Goal: Task Accomplishment & Management: Use online tool/utility

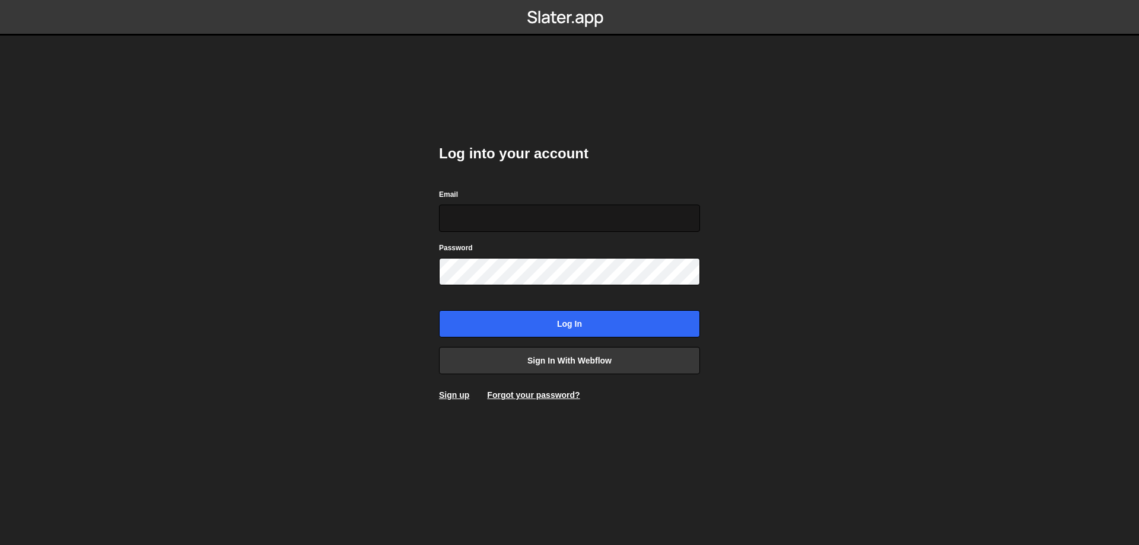
click at [533, 214] on input "Email" at bounding box center [569, 218] width 261 height 27
click at [540, 224] on input "Email" at bounding box center [569, 218] width 261 height 27
type input "willoz1337@gmail.com"
click at [439, 310] on input "Log in" at bounding box center [569, 323] width 261 height 27
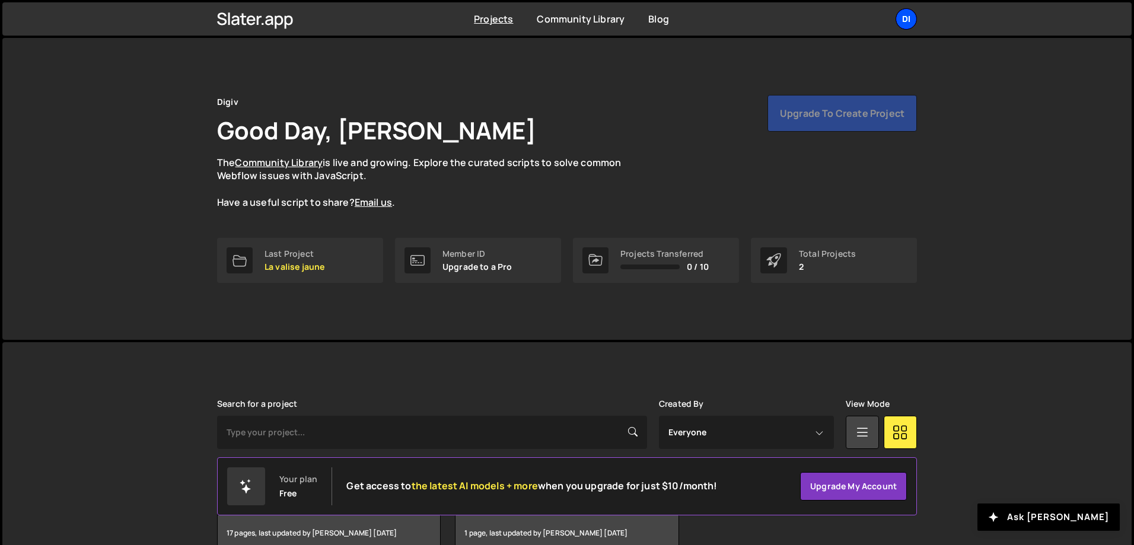
click at [907, 17] on div "Di" at bounding box center [906, 18] width 21 height 21
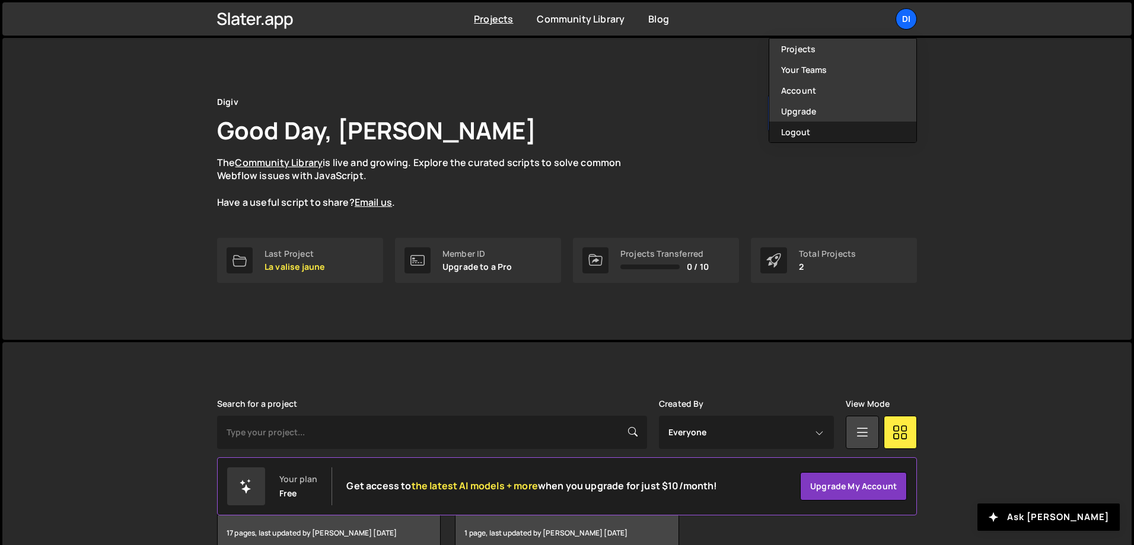
click at [832, 125] on button "Logout" at bounding box center [842, 132] width 147 height 21
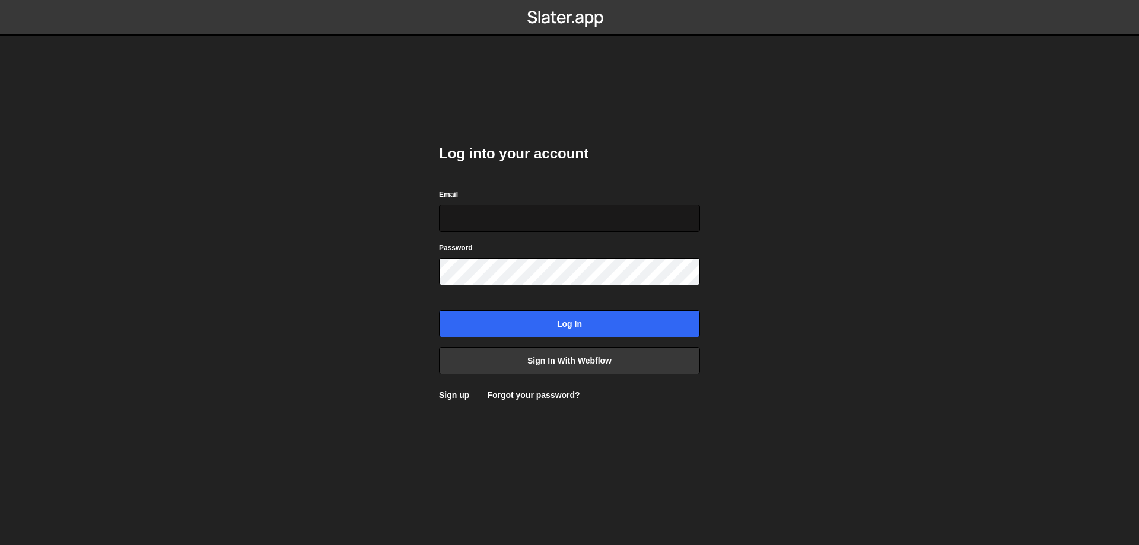
click at [516, 221] on input "Email" at bounding box center [569, 218] width 261 height 27
type input "[EMAIL_ADDRESS][DOMAIN_NAME]"
click at [439, 310] on input "Log in" at bounding box center [569, 323] width 261 height 27
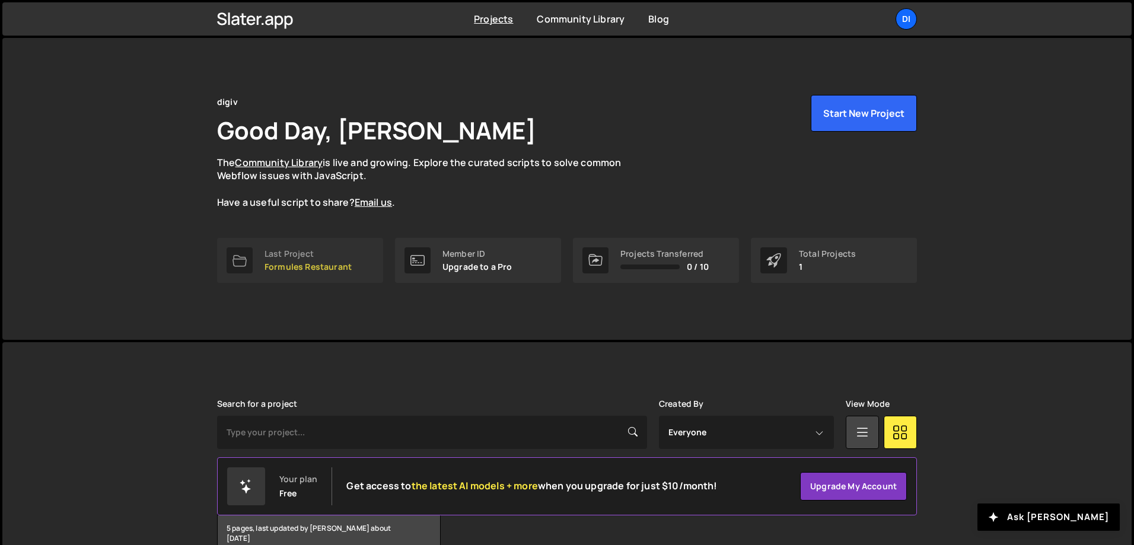
click at [282, 260] on div "Last Project Formules Restaurant" at bounding box center [308, 260] width 87 height 23
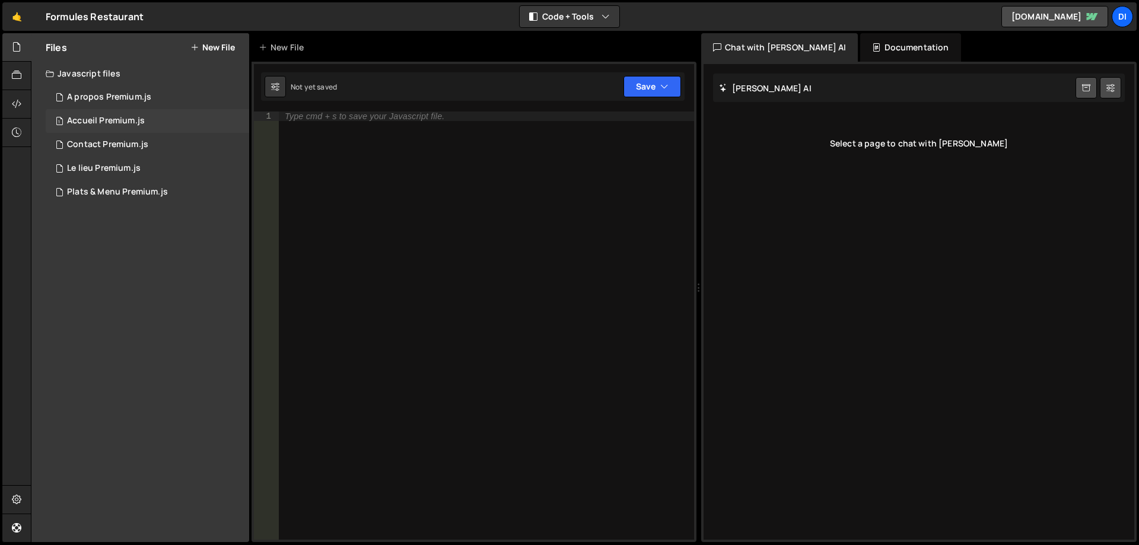
click at [152, 117] on div "1 Accueil Premium.js 0" at bounding box center [147, 121] width 203 height 24
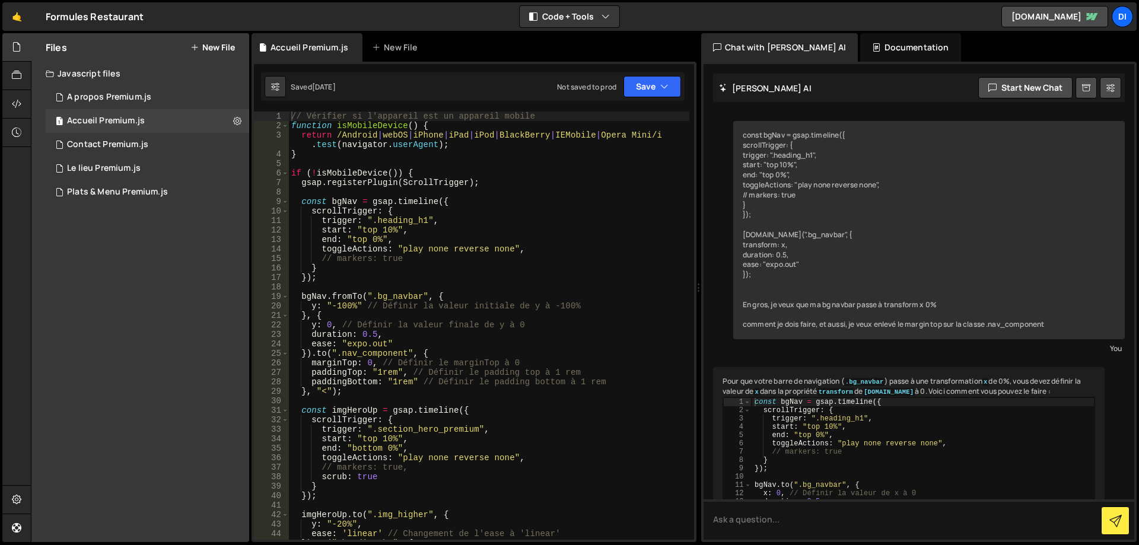
scroll to position [9908, 0]
